Goal: Information Seeking & Learning: Learn about a topic

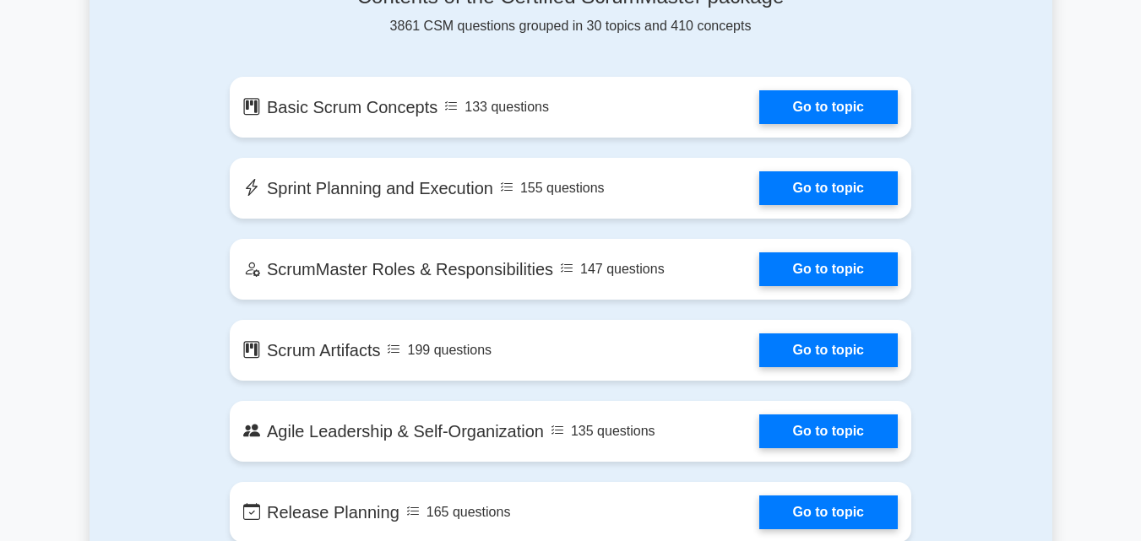
scroll to position [157, 0]
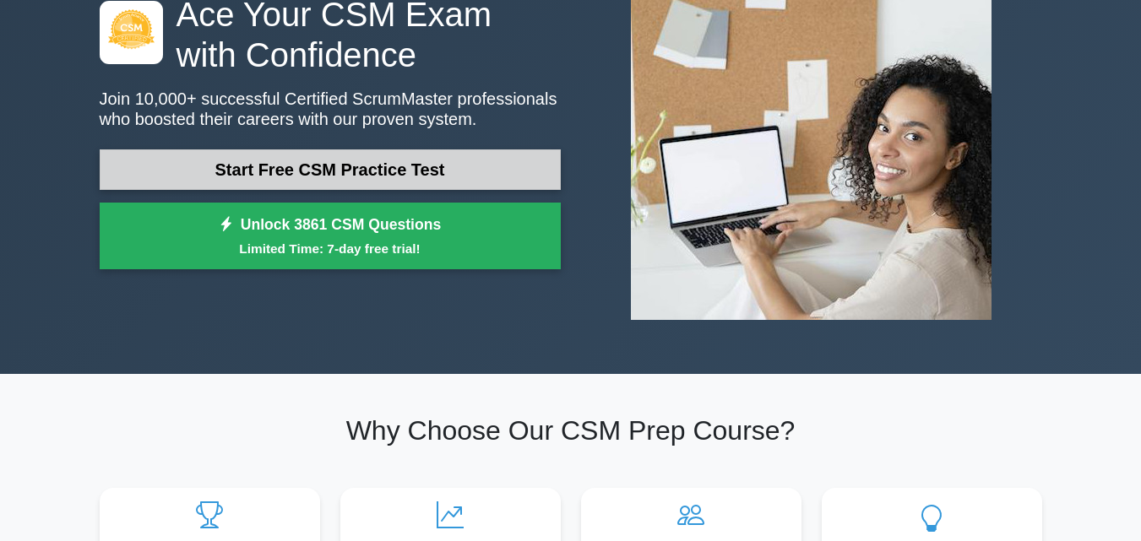
click at [369, 168] on link "Start Free CSM Practice Test" at bounding box center [330, 169] width 461 height 41
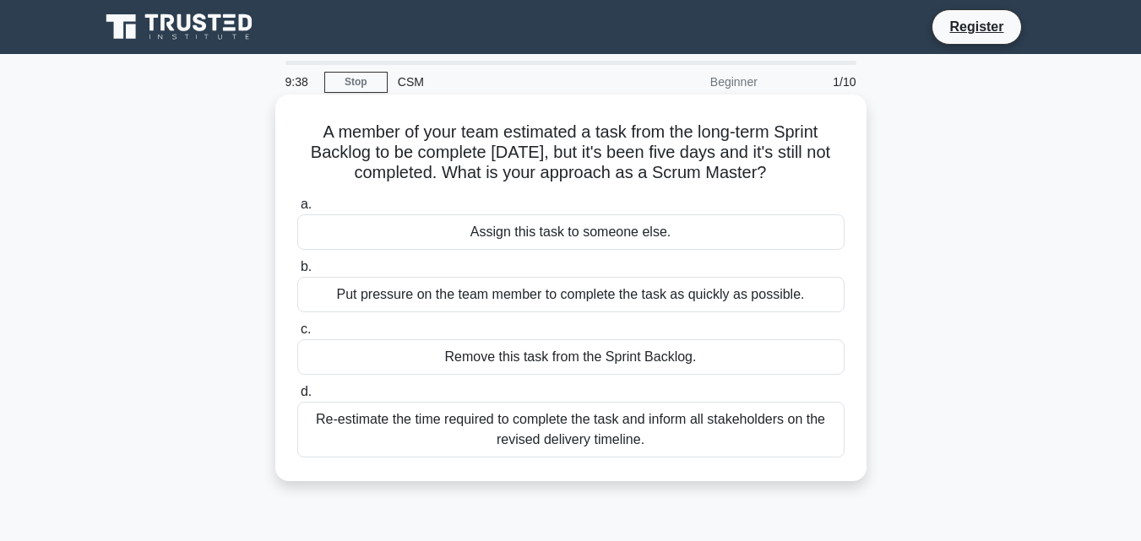
click at [562, 297] on div "Put pressure on the team member to complete the task as quickly as possible." at bounding box center [570, 294] width 547 height 35
click at [297, 273] on input "b. Put pressure on the team member to complete the task as quickly as possible." at bounding box center [297, 267] width 0 height 11
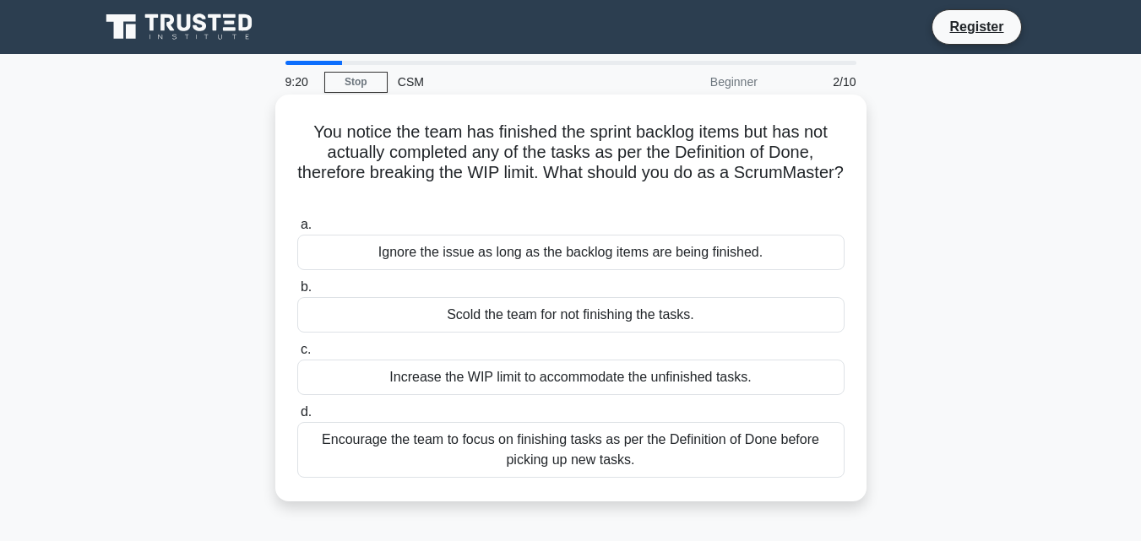
click at [510, 458] on div "Encourage the team to focus on finishing tasks as per the Definition of Done be…" at bounding box center [570, 450] width 547 height 56
click at [297, 418] on input "d. Encourage the team to focus on finishing tasks as per the Definition of Done…" at bounding box center [297, 412] width 0 height 11
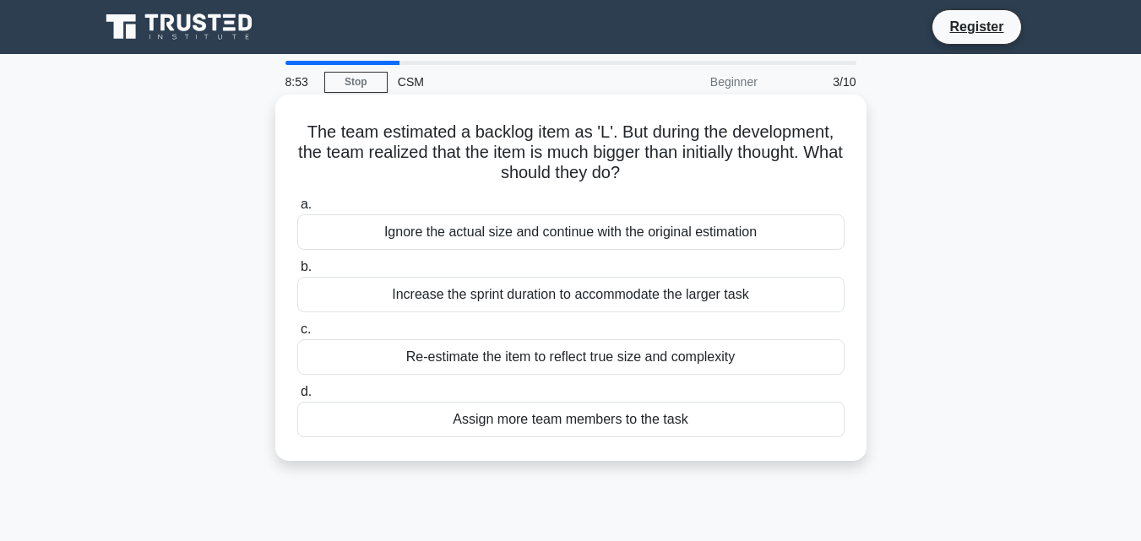
click at [501, 430] on div "Assign more team members to the task" at bounding box center [570, 419] width 547 height 35
click at [297, 398] on input "d. Assign more team members to the task" at bounding box center [297, 392] width 0 height 11
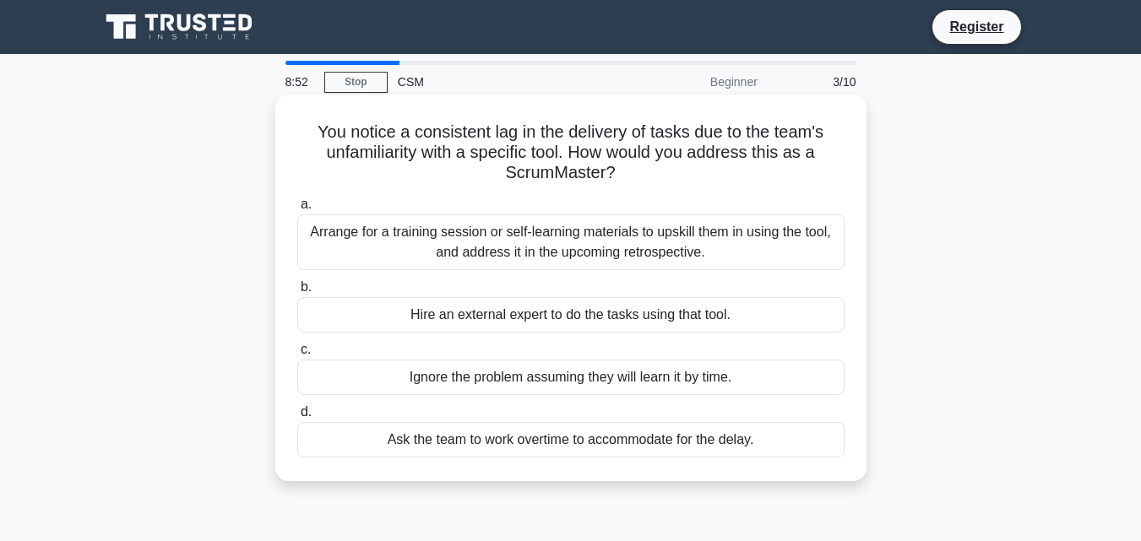
click at [501, 430] on div "Ask the team to work overtime to accommodate for the delay." at bounding box center [570, 439] width 547 height 35
click at [297, 418] on input "d. Ask the team to work overtime to accommodate for the delay." at bounding box center [297, 412] width 0 height 11
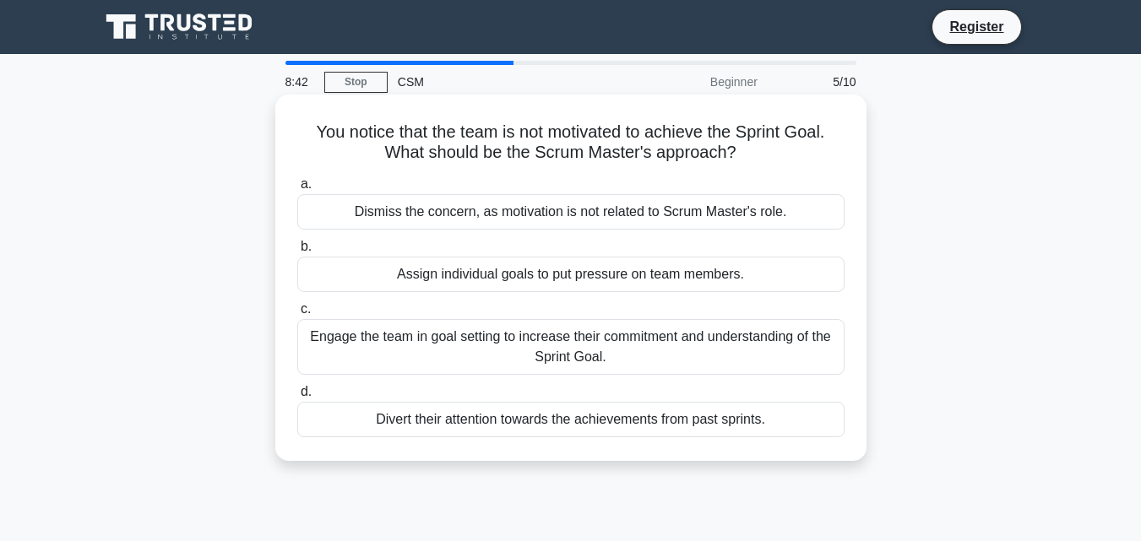
click at [520, 266] on div "Assign individual goals to put pressure on team members." at bounding box center [570, 274] width 547 height 35
click at [297, 253] on input "b. Assign individual goals to put pressure on team members." at bounding box center [297, 247] width 0 height 11
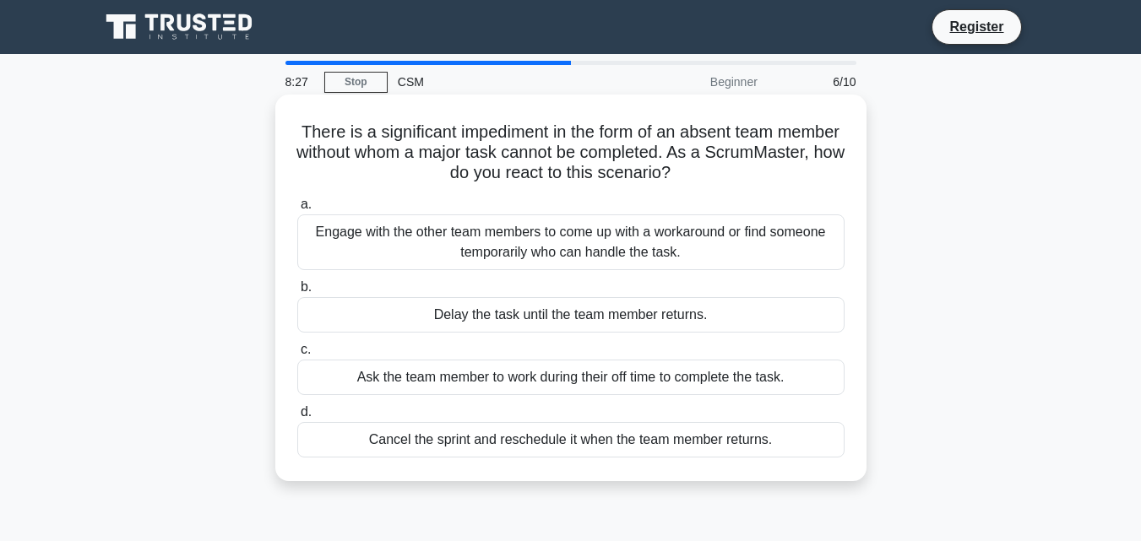
click at [537, 367] on div "Ask the team member to work during their off time to complete the task." at bounding box center [570, 377] width 547 height 35
click at [297, 356] on input "c. Ask the team member to work during their off time to complete the task." at bounding box center [297, 350] width 0 height 11
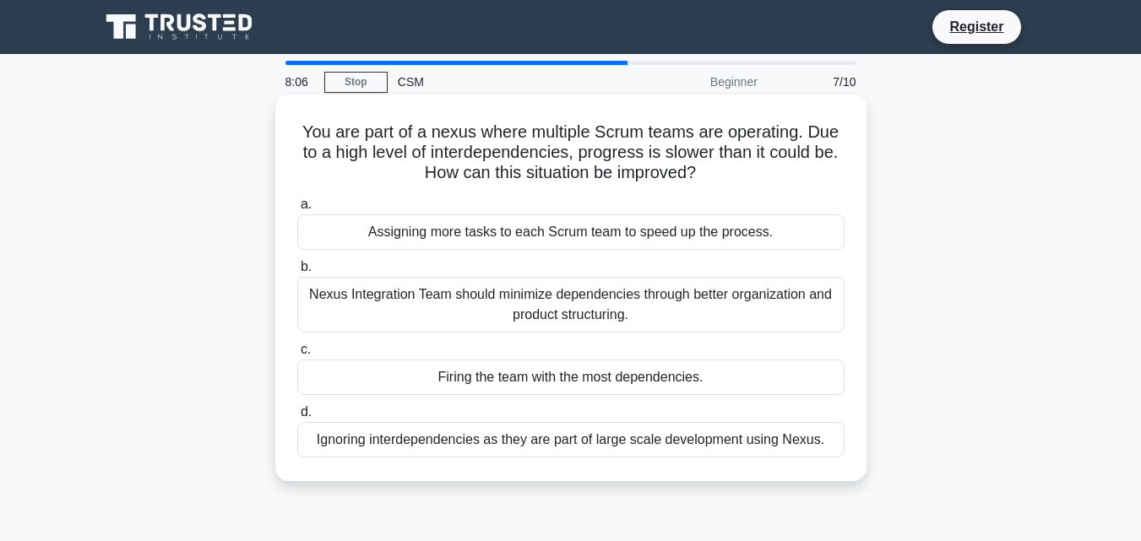
click at [500, 246] on div "Assigning more tasks to each Scrum team to speed up the process." at bounding box center [570, 232] width 547 height 35
click at [297, 210] on input "a. Assigning more tasks to each Scrum team to speed up the process." at bounding box center [297, 204] width 0 height 11
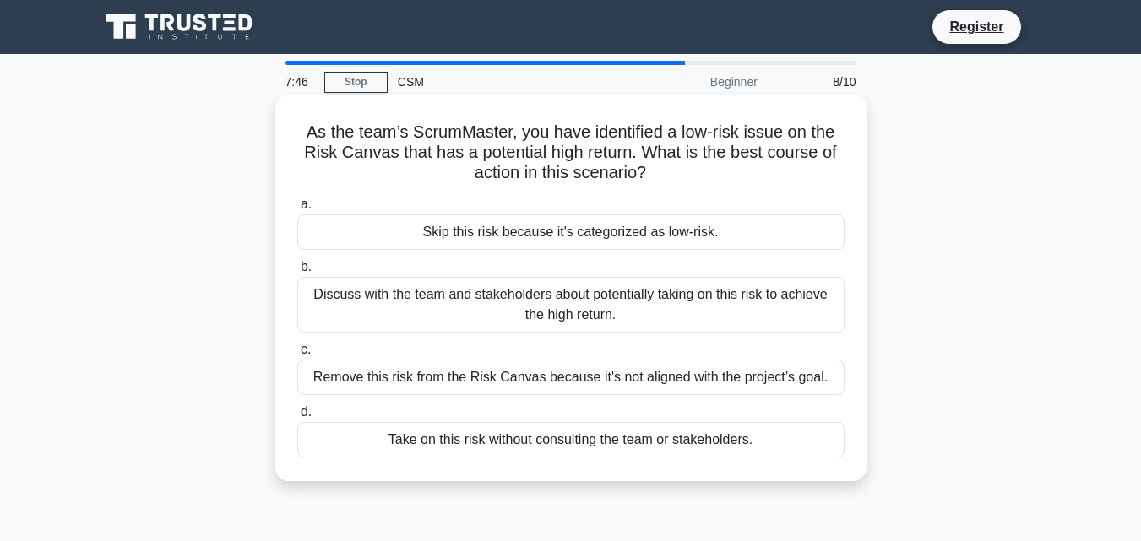
click at [571, 321] on div "Discuss with the team and stakeholders about potentially taking on this risk to…" at bounding box center [570, 305] width 547 height 56
click at [297, 273] on input "b. Discuss with the team and stakeholders about potentially taking on this risk…" at bounding box center [297, 267] width 0 height 11
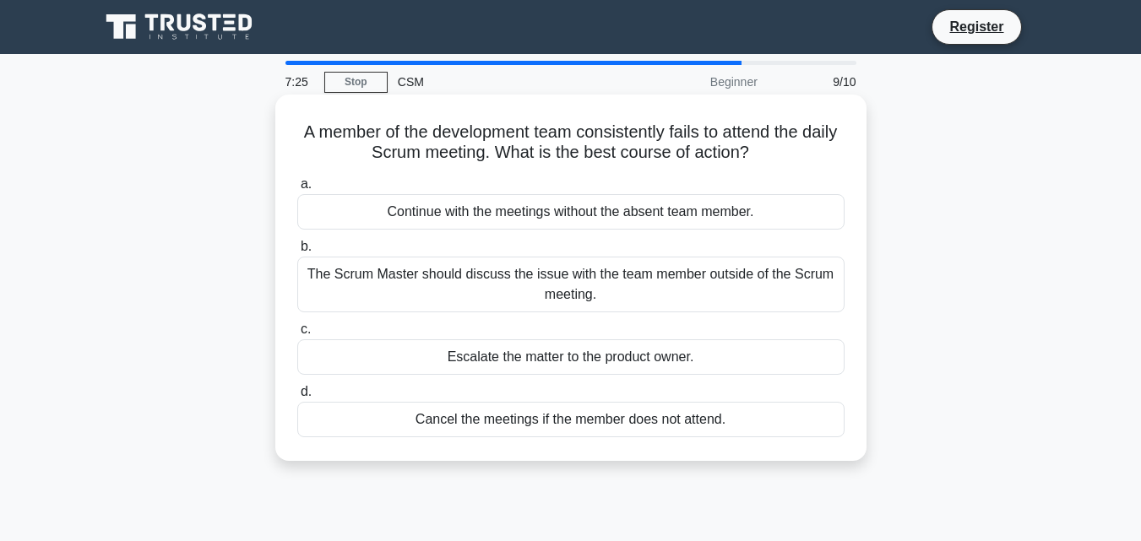
click at [610, 274] on div "The Scrum Master should discuss the issue with the team member outside of the S…" at bounding box center [570, 285] width 547 height 56
click at [297, 253] on input "b. The Scrum Master should discuss the issue with the team member outside of th…" at bounding box center [297, 247] width 0 height 11
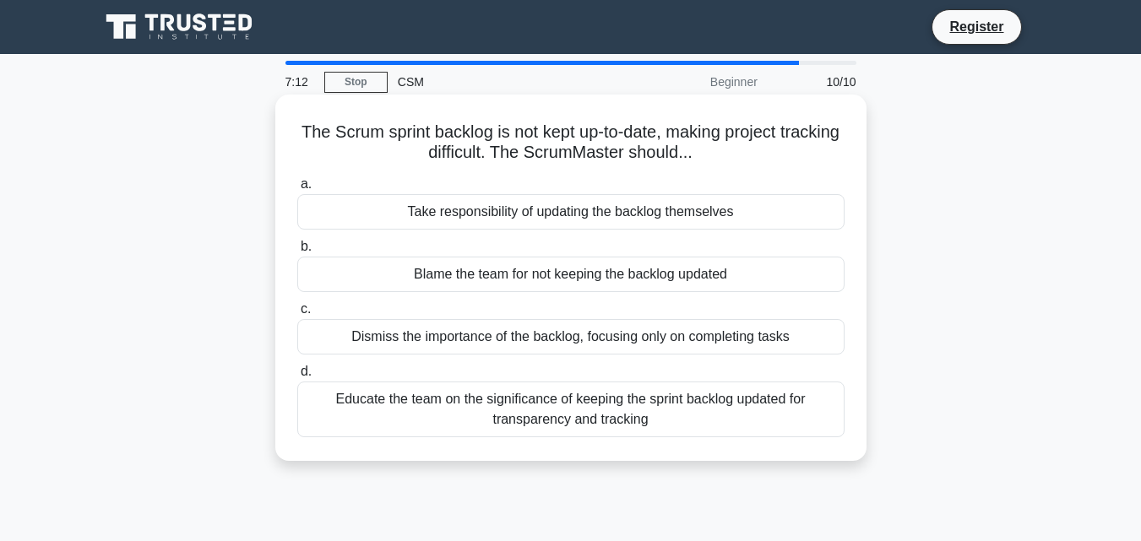
click at [669, 415] on div "Educate the team on the significance of keeping the sprint backlog updated for …" at bounding box center [570, 410] width 547 height 56
click at [297, 377] on input "d. Educate the team on the significance of keeping the sprint backlog updated f…" at bounding box center [297, 372] width 0 height 11
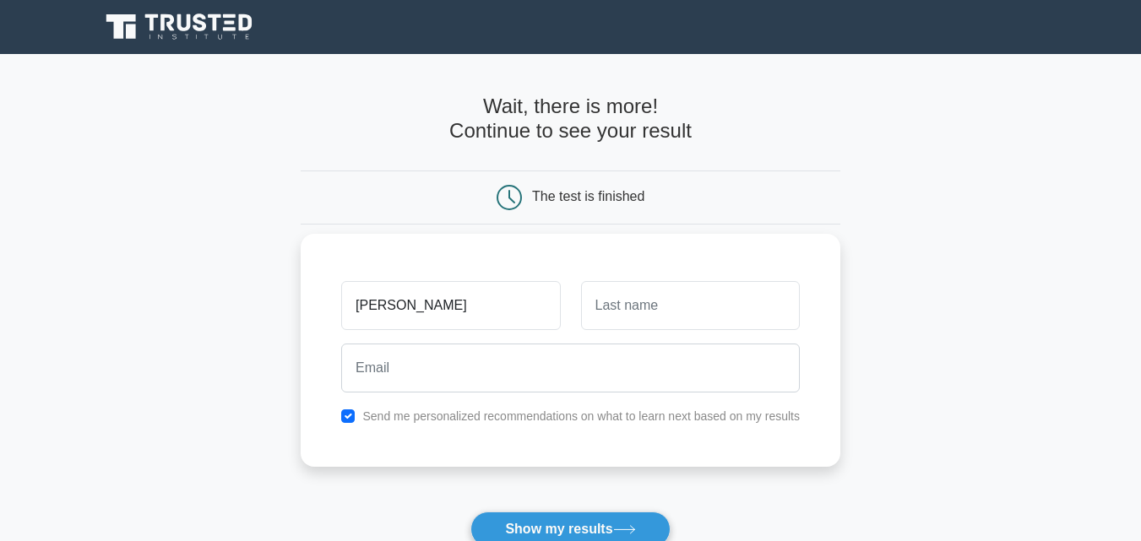
type input "Joan"
click at [659, 315] on input "text" at bounding box center [690, 305] width 219 height 49
type input "kangethe"
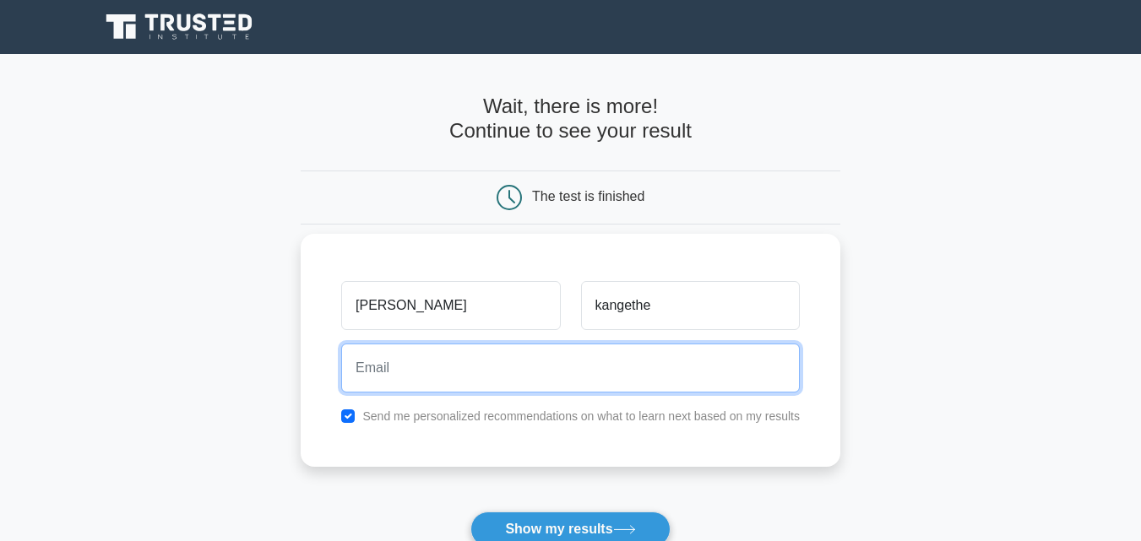
click at [492, 356] on input "email" at bounding box center [570, 368] width 459 height 49
type input "kang'ethe2@gmail.com"
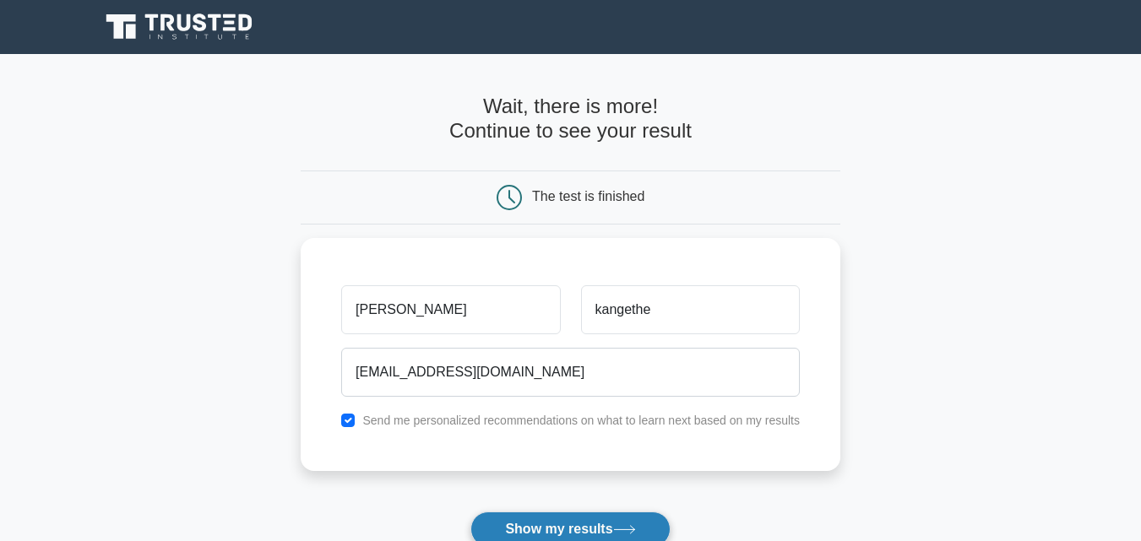
click at [599, 524] on button "Show my results" at bounding box center [569, 529] width 199 height 35
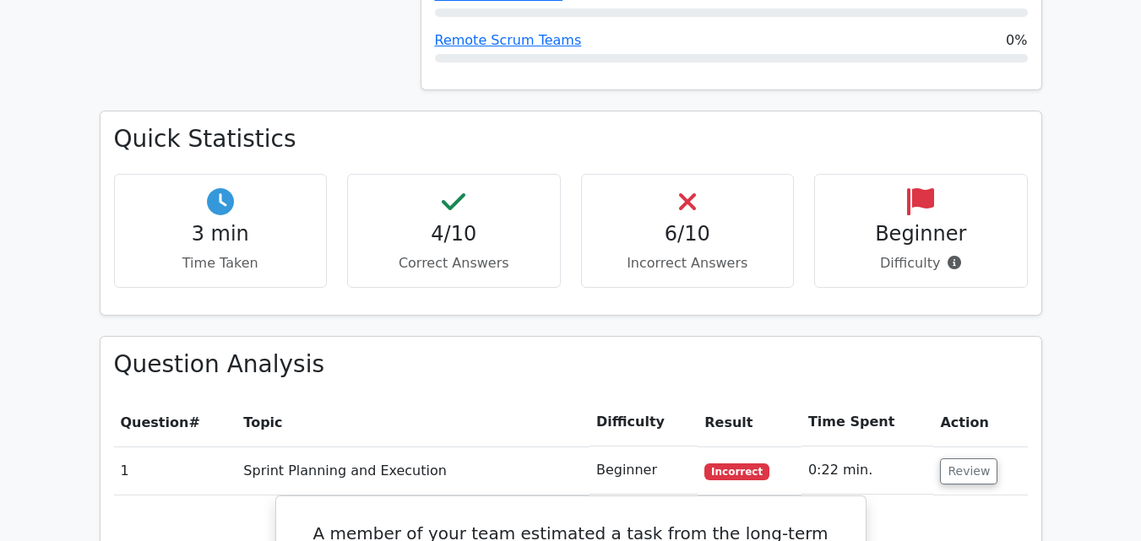
scroll to position [1054, 0]
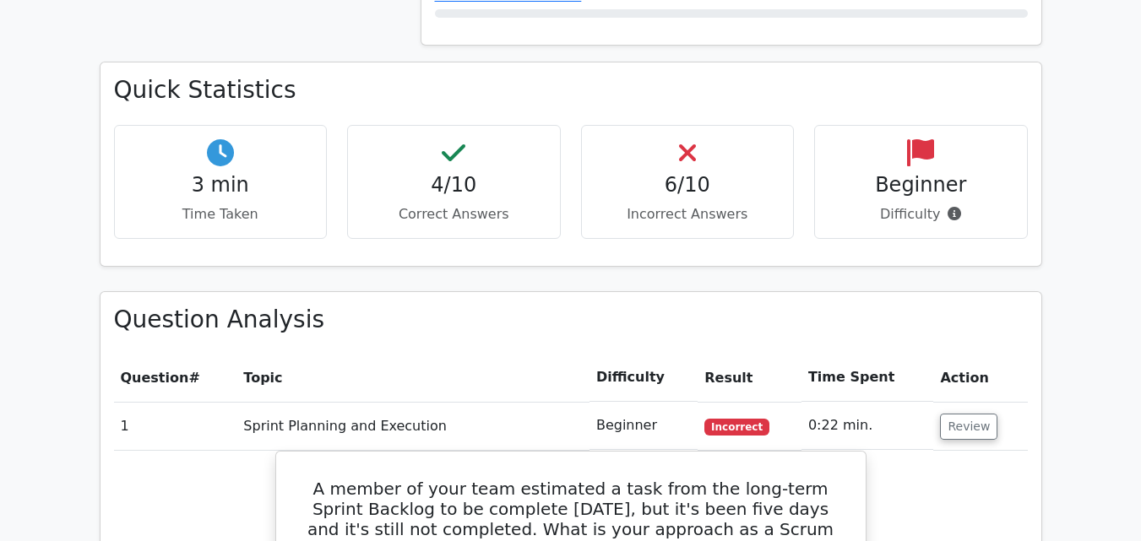
click at [732, 126] on div "6/10 Incorrect Answers" at bounding box center [688, 182] width 214 height 114
click at [909, 204] on p "Difficulty" at bounding box center [920, 214] width 185 height 20
click at [967, 125] on div "Beginner Difficulty" at bounding box center [921, 182] width 214 height 114
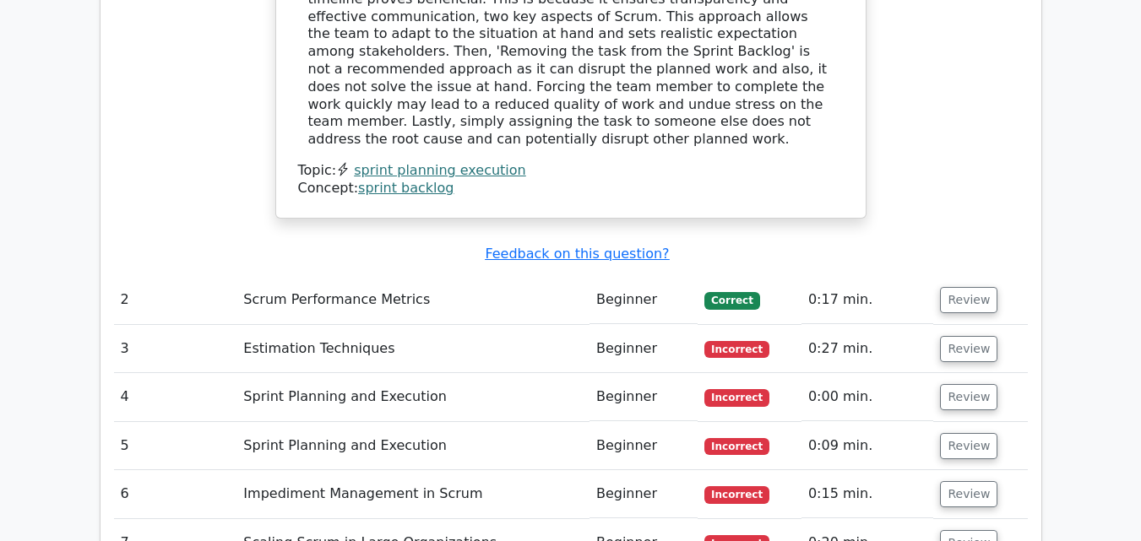
scroll to position [1951, 0]
